Goal: Information Seeking & Learning: Learn about a topic

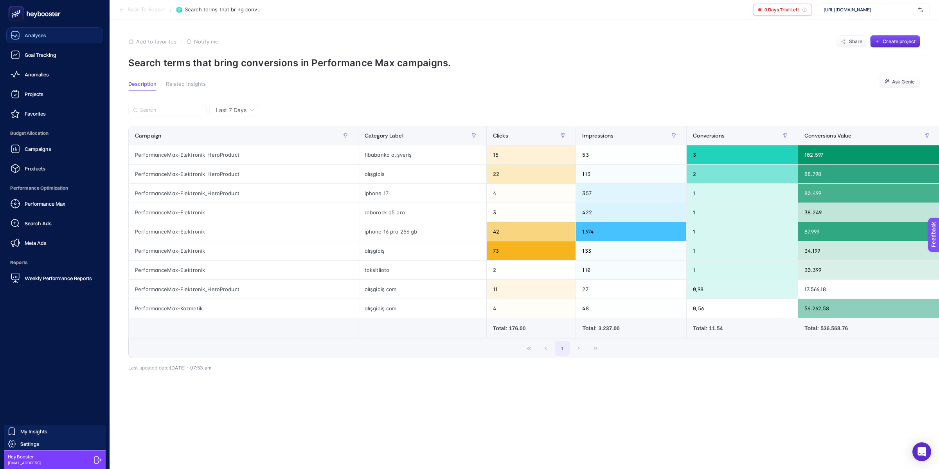
click at [14, 37] on icon at bounding box center [15, 35] width 9 height 9
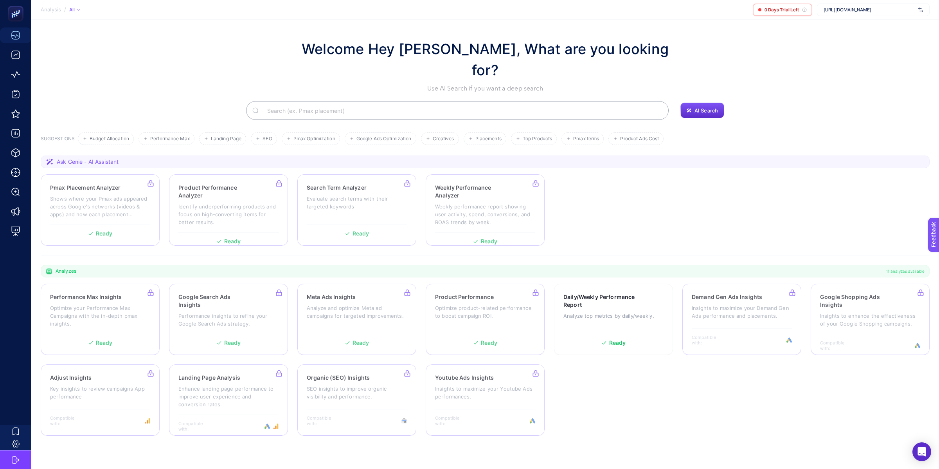
click at [608, 155] on section "Ask Genie - AI Assistant Pmax Placement Analyzer Shows where your Pmax ads appe…" at bounding box center [485, 205] width 889 height 100
click at [826, 5] on div "[URL][DOMAIN_NAME]" at bounding box center [873, 10] width 113 height 13
type input "arçelik"
click at [860, 37] on div "Arçelik Bayi" at bounding box center [874, 38] width 112 height 13
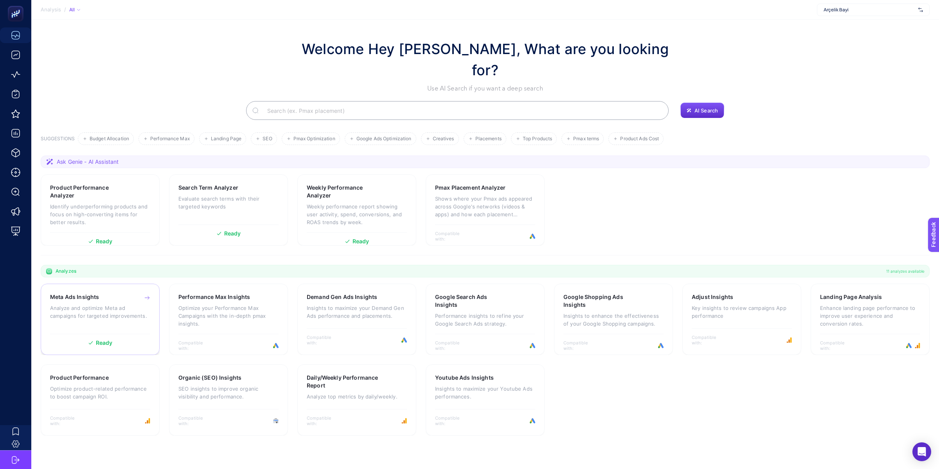
click at [130, 299] on div "Meta Ads Insights Analyze and optimize Meta [PERSON_NAME] for targeted improvem…" at bounding box center [100, 311] width 100 height 37
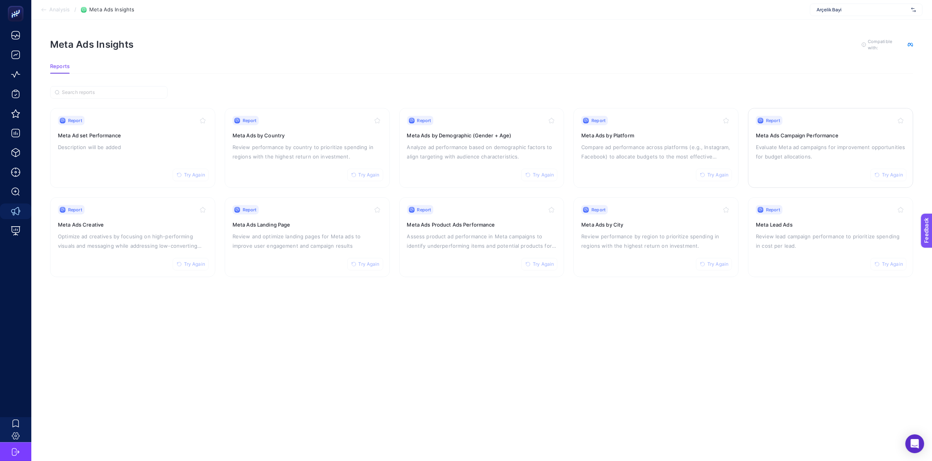
click at [836, 169] on div "Report Try Again Meta Ads Campaign Performance Evaluate Meta [PERSON_NAME] for …" at bounding box center [831, 148] width 150 height 64
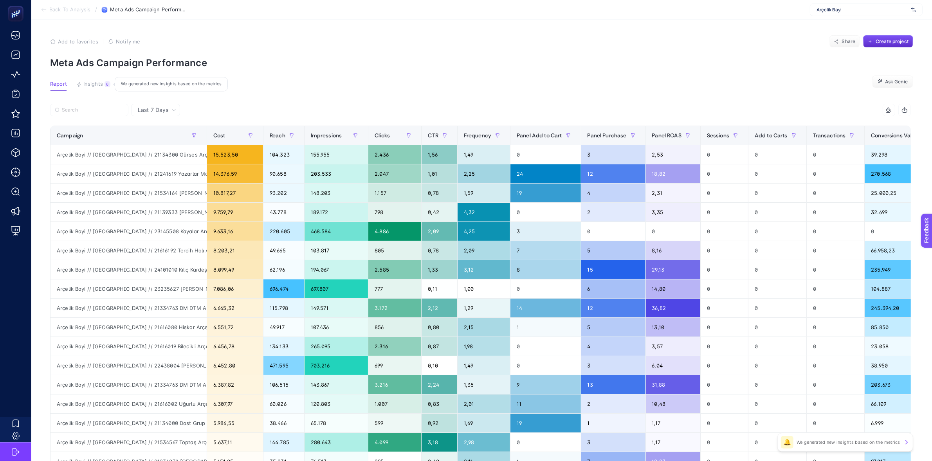
click at [103, 86] on button "Insights 6 We generated new insights based on the metrics" at bounding box center [93, 86] width 34 height 10
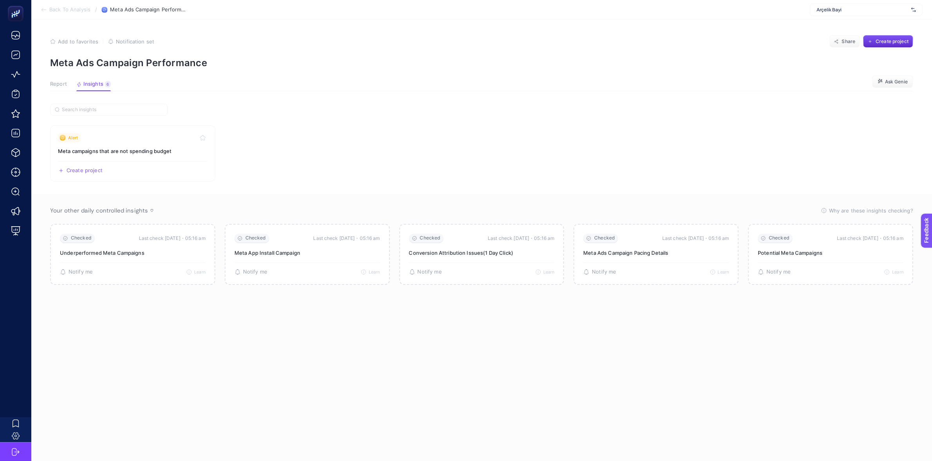
click at [265, 124] on section "Alert Meta campaigns that are not spending budget Create project Share Your oth…" at bounding box center [481, 275] width 863 height 342
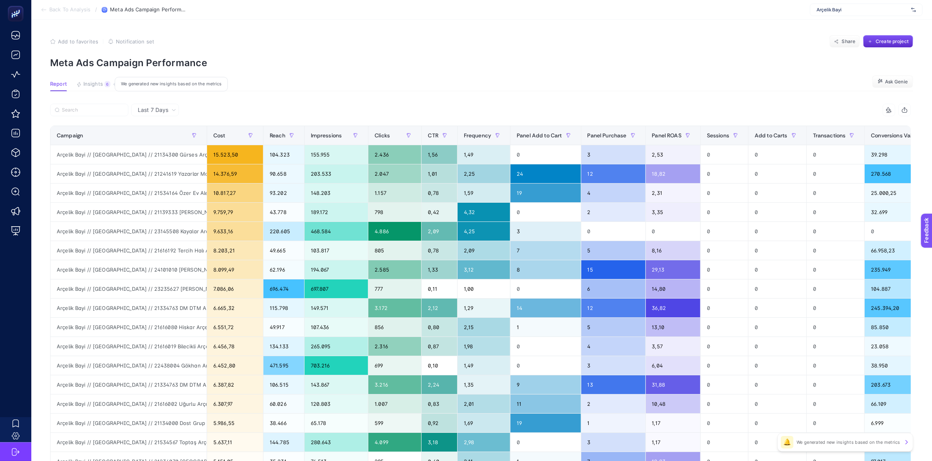
click at [106, 83] on div "6" at bounding box center [108, 84] width 6 height 6
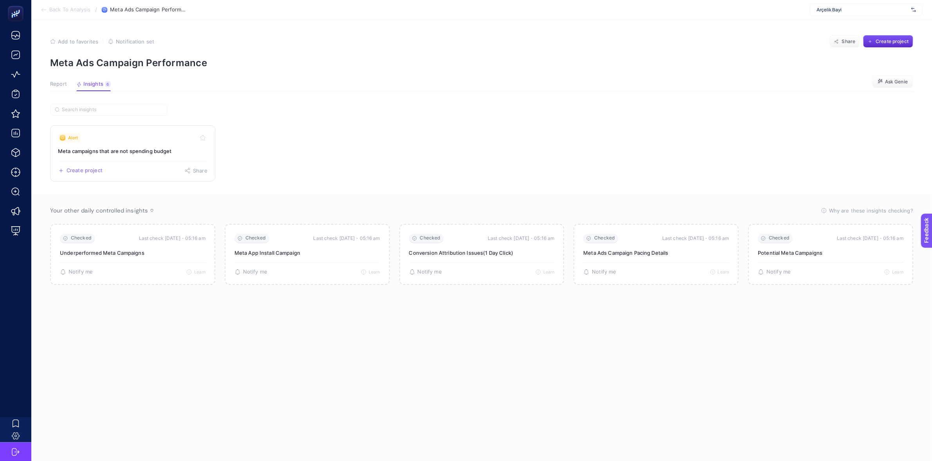
click at [136, 156] on link "Alert Meta campaigns that are not spending budget Create project Share" at bounding box center [132, 153] width 165 height 56
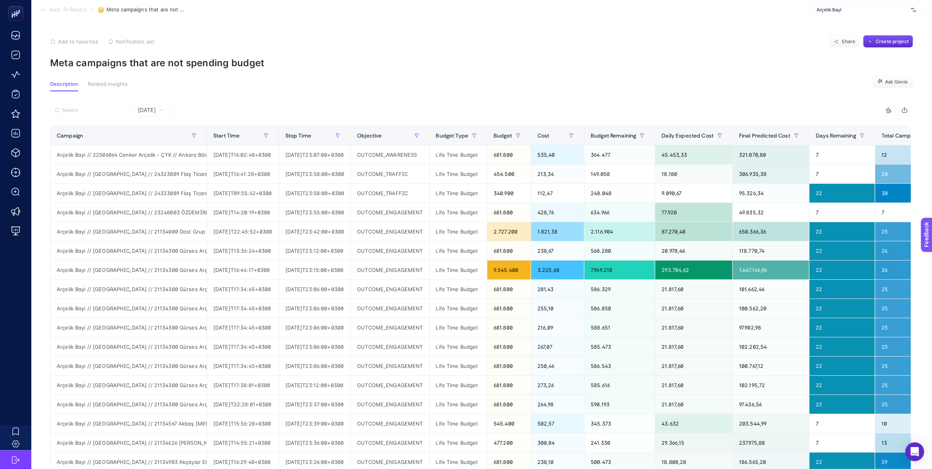
click at [276, 48] on section "Add to favorites false Notification set Share Create project Meta campaigns tha…" at bounding box center [481, 51] width 863 height 33
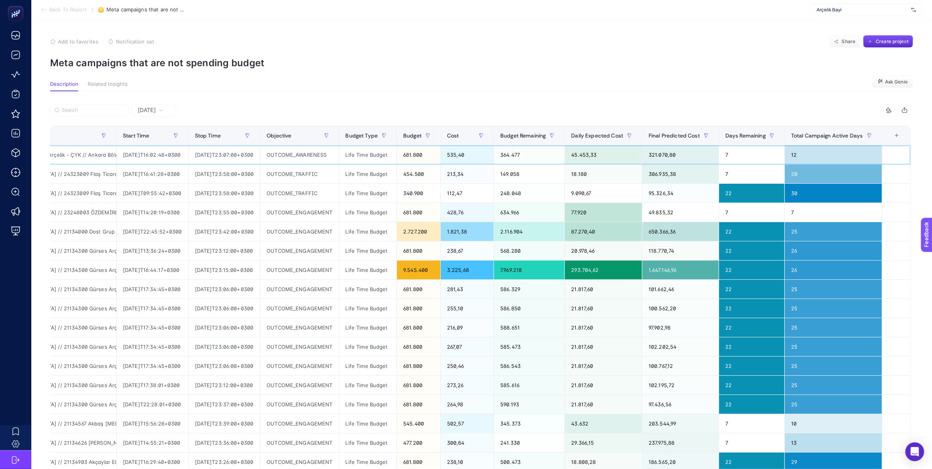
click at [666, 155] on div "321.070,80" at bounding box center [680, 154] width 76 height 19
click at [649, 61] on p "Meta campaigns that are not spending budget" at bounding box center [481, 62] width 863 height 11
click at [838, 40] on icon "button" at bounding box center [837, 40] width 1 height 1
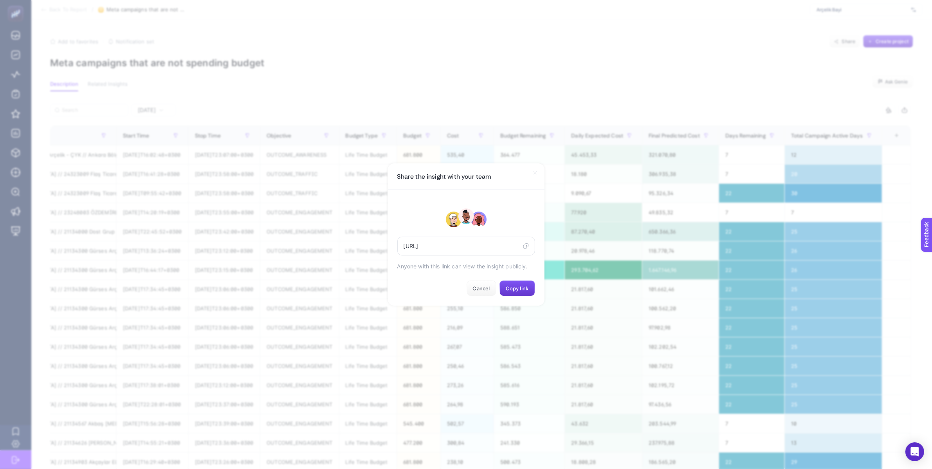
click at [516, 290] on span "Copy link" at bounding box center [517, 288] width 23 height 6
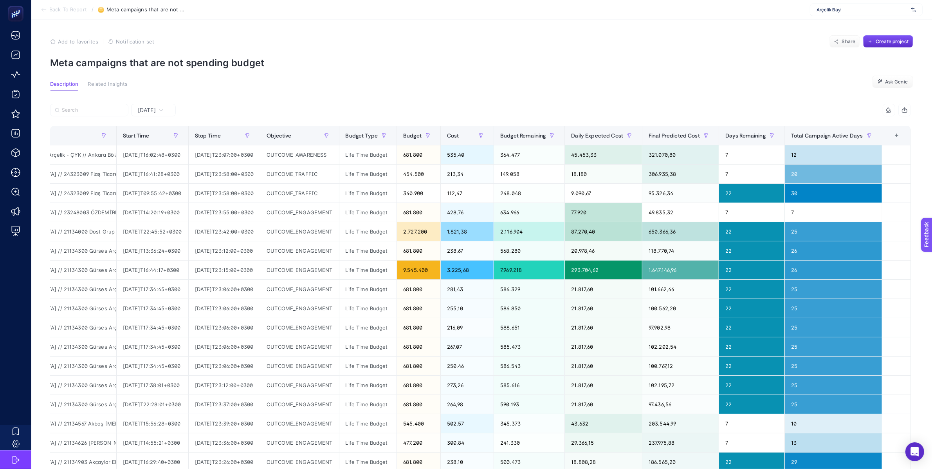
click at [541, 98] on div "Yesterday 7 items selected Campaign Start Time Stop Time Objective Budget Type …" at bounding box center [480, 356] width 873 height 531
